Goal: Information Seeking & Learning: Learn about a topic

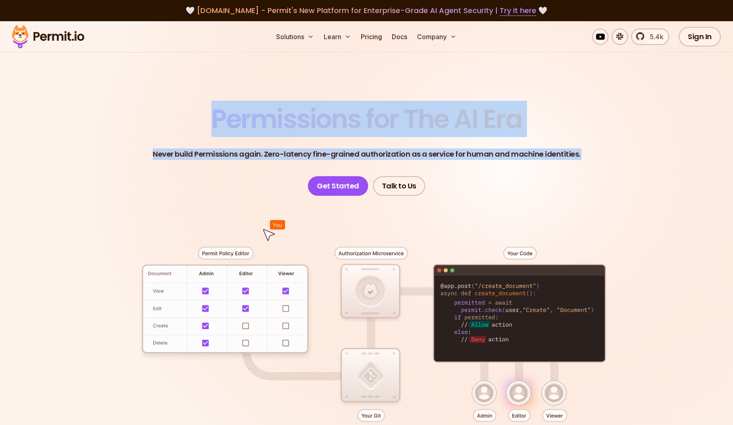
click at [306, 159] on section "Permissions for The AI Era Never build Permissions again. Zero-latency fine-gra…" at bounding box center [366, 290] width 733 height 538
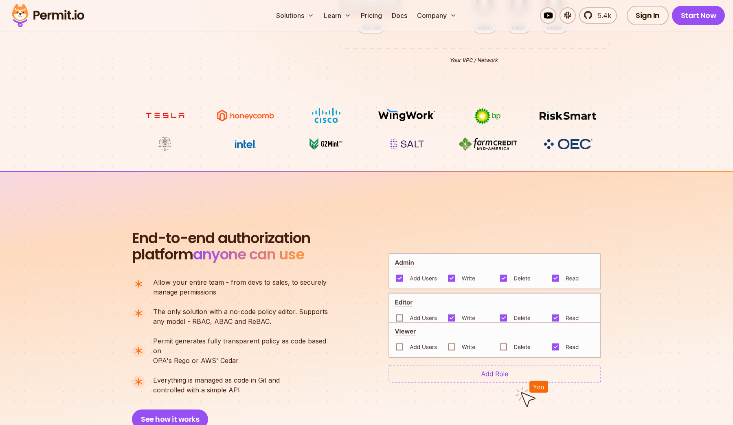
scroll to position [559, 0]
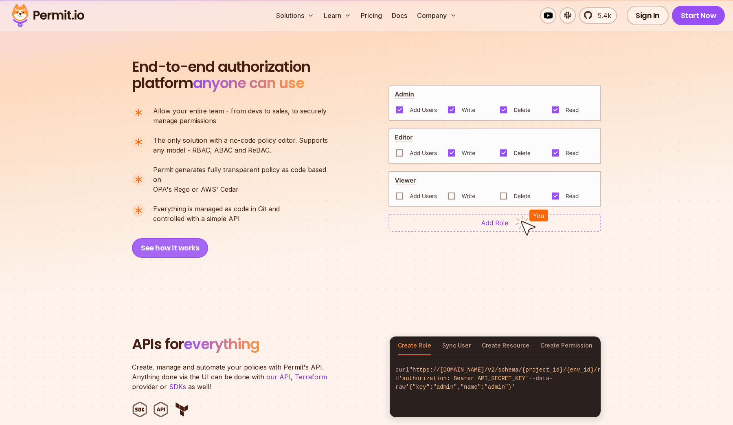
click at [183, 240] on button "See how it works" at bounding box center [170, 248] width 76 height 20
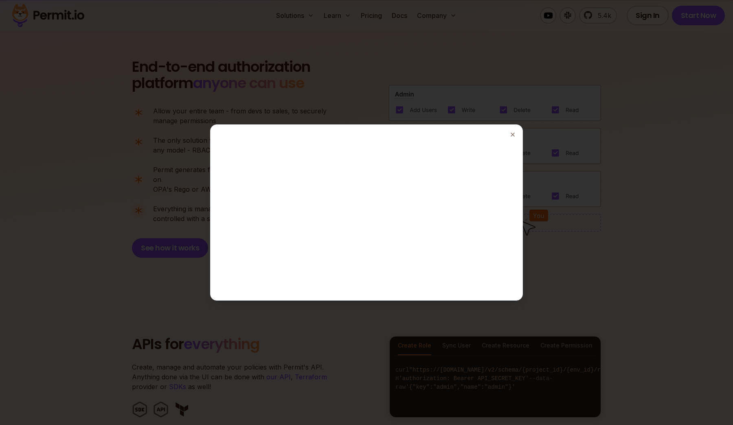
click at [554, 136] on div at bounding box center [366, 212] width 733 height 425
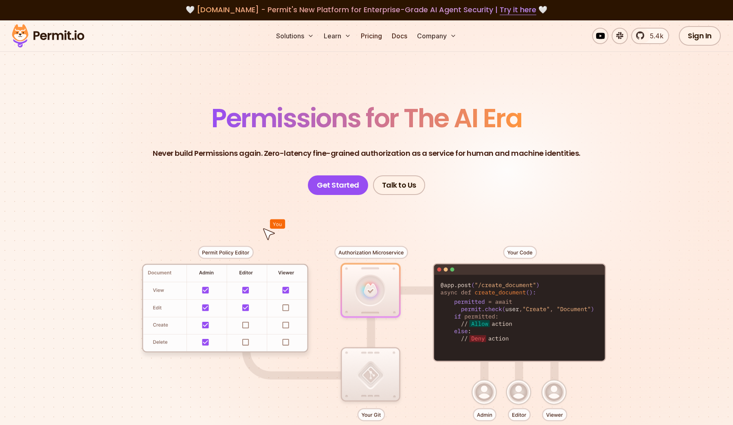
scroll to position [0, 0]
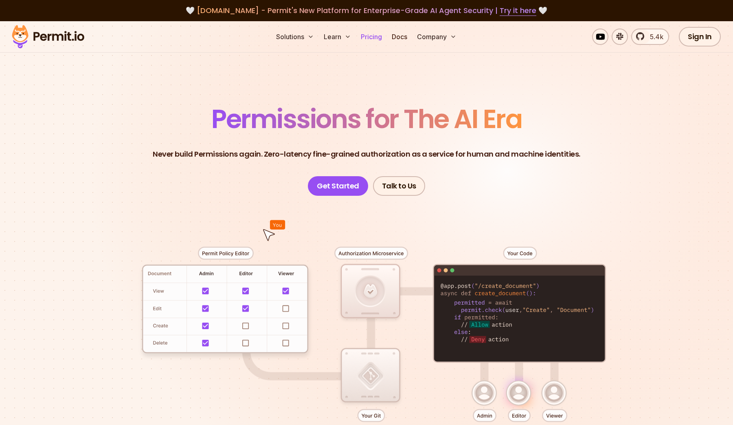
click at [363, 35] on link "Pricing" at bounding box center [372, 37] width 28 height 16
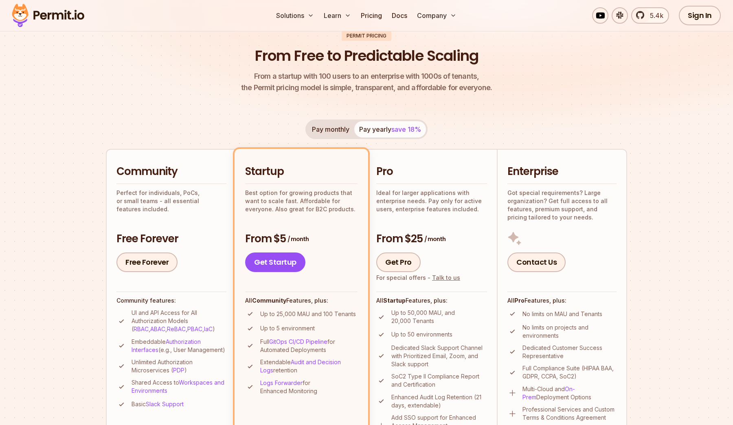
scroll to position [128, 0]
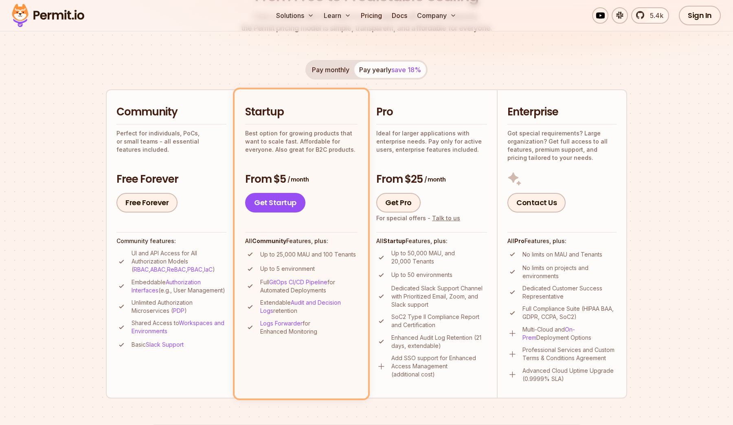
click at [205, 107] on h2 "Community" at bounding box center [172, 112] width 110 height 15
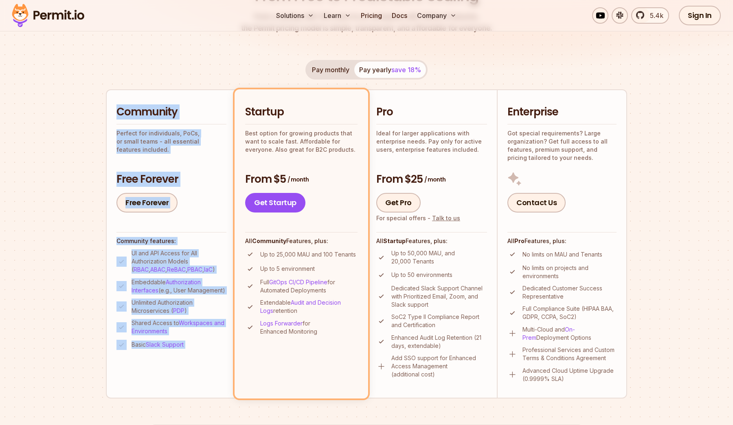
drag, startPoint x: 205, startPoint y: 107, endPoint x: 173, endPoint y: 373, distance: 268.1
click at [173, 373] on li "Community Perfect for individuals, PoCs, or small teams - all essential feature…" at bounding box center [171, 243] width 130 height 308
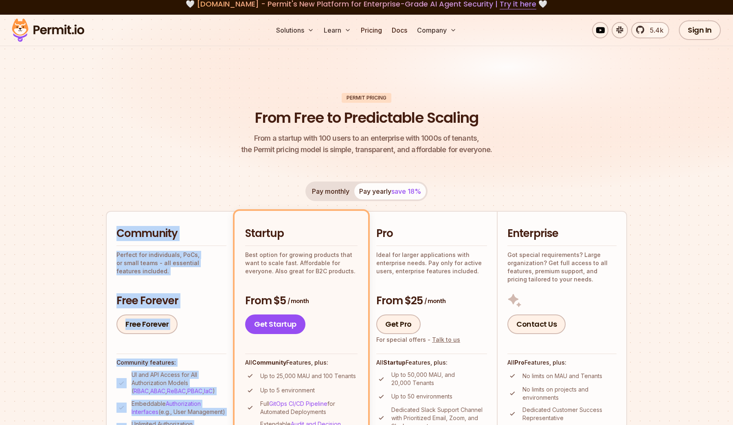
scroll to position [0, 0]
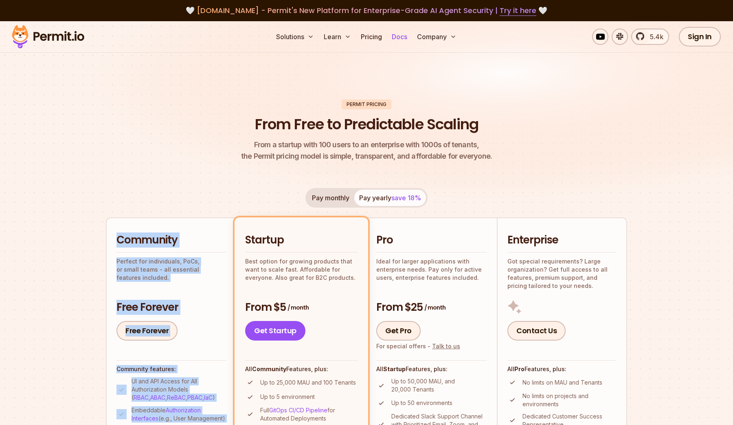
click at [395, 33] on link "Docs" at bounding box center [400, 37] width 22 height 16
